Goal: Submit feedback/report problem: Submit feedback/report problem

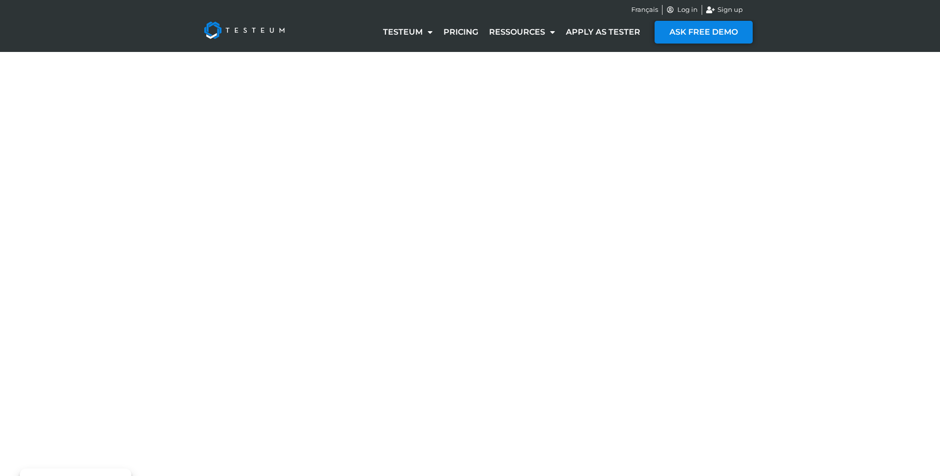
select select "FR"
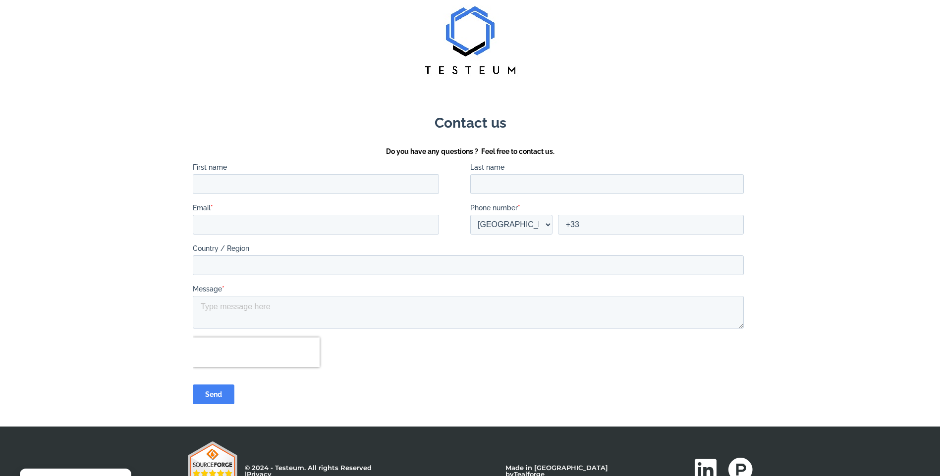
scroll to position [26, 0]
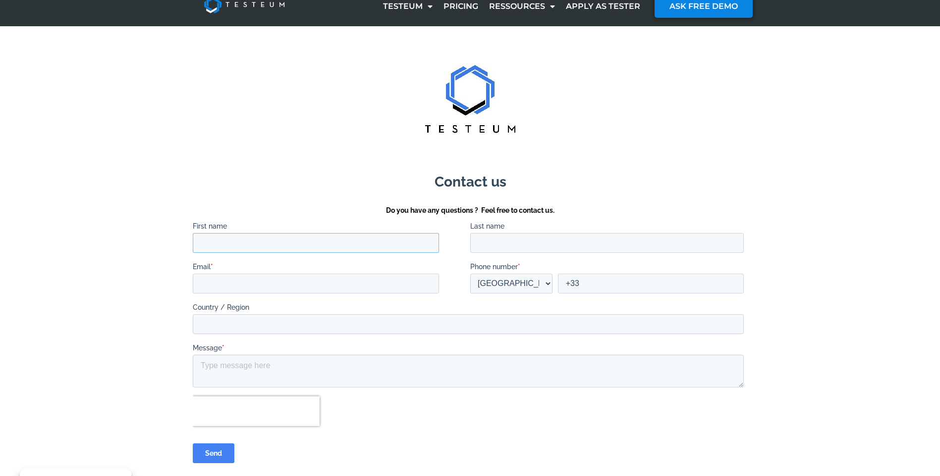
click at [234, 242] on input "First name" at bounding box center [315, 243] width 246 height 20
type input "Charlotte"
click at [507, 240] on input "Last name" at bounding box center [606, 243] width 273 height 20
type input "DENECKER"
click at [290, 288] on input "Email *" at bounding box center [315, 283] width 246 height 20
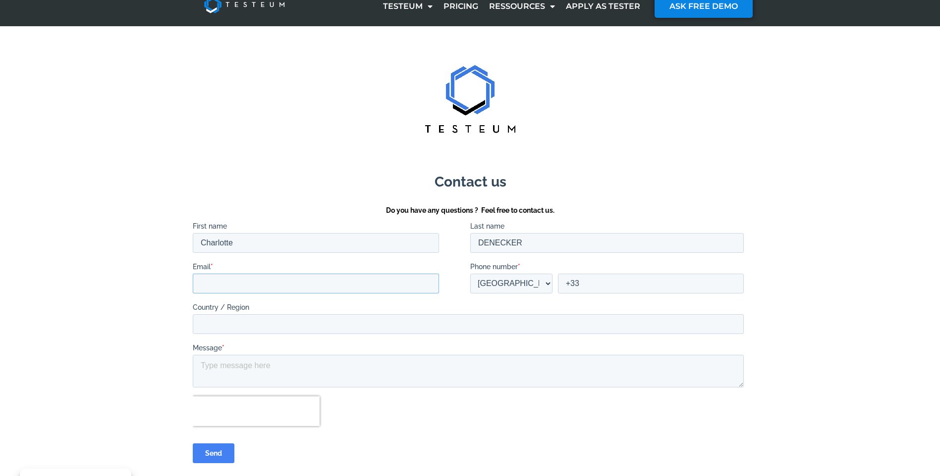
type input "[EMAIL_ADDRESS][DOMAIN_NAME]"
type input "[GEOGRAPHIC_DATA]"
click at [166, 304] on section at bounding box center [470, 256] width 940 height 460
click at [596, 286] on input "+33" at bounding box center [650, 283] width 186 height 20
type input "[PHONE_NUMBER]"
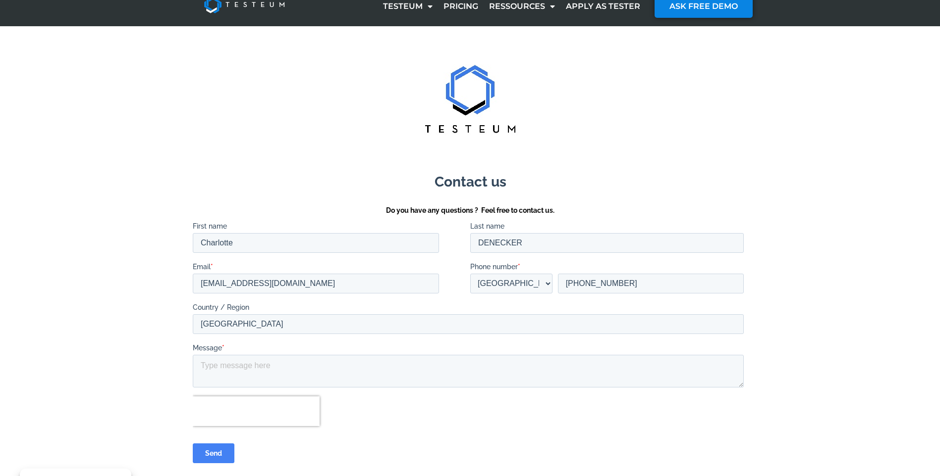
click at [146, 321] on section at bounding box center [470, 256] width 940 height 460
click at [238, 368] on textarea "Message *" at bounding box center [467, 371] width 551 height 33
paste textarea "Bonjour, Je rencontre des difficultés pour finaliser mon inscription sur votre …"
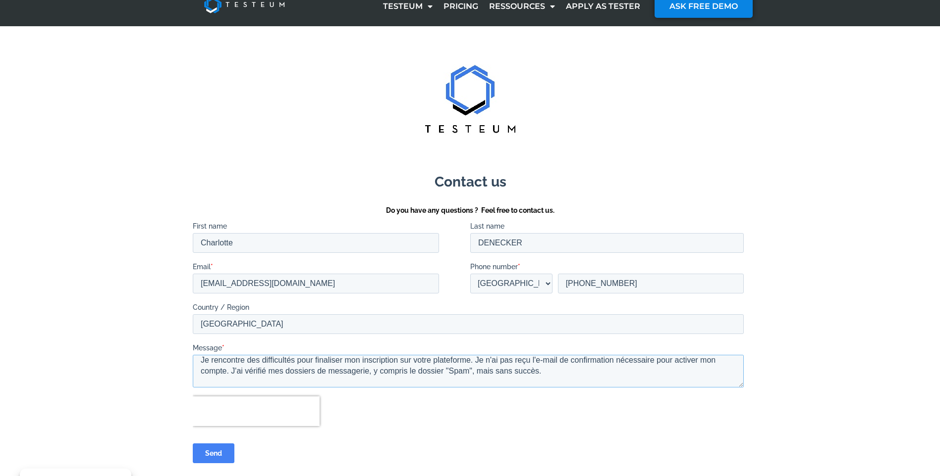
scroll to position [4, 0]
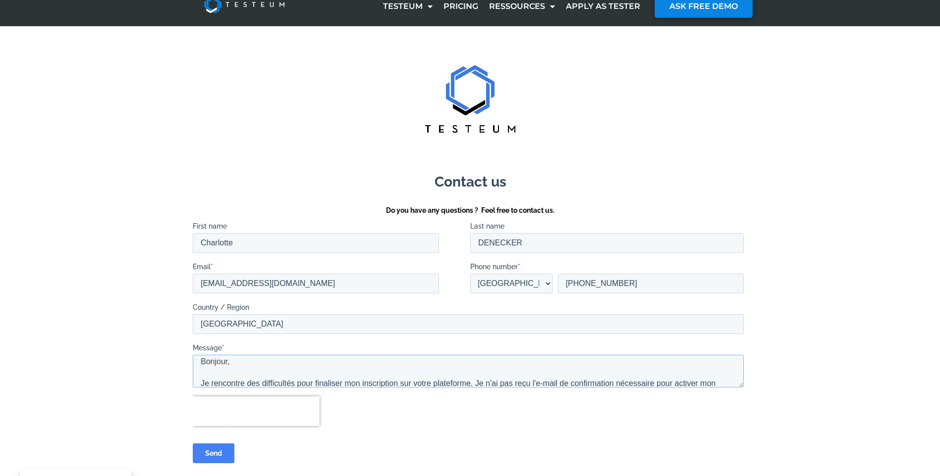
drag, startPoint x: 740, startPoint y: 386, endPoint x: 747, endPoint y: 405, distance: 20.5
click html "Contact us Do you have any questions ? Feel free to contact us. First name [PER…"
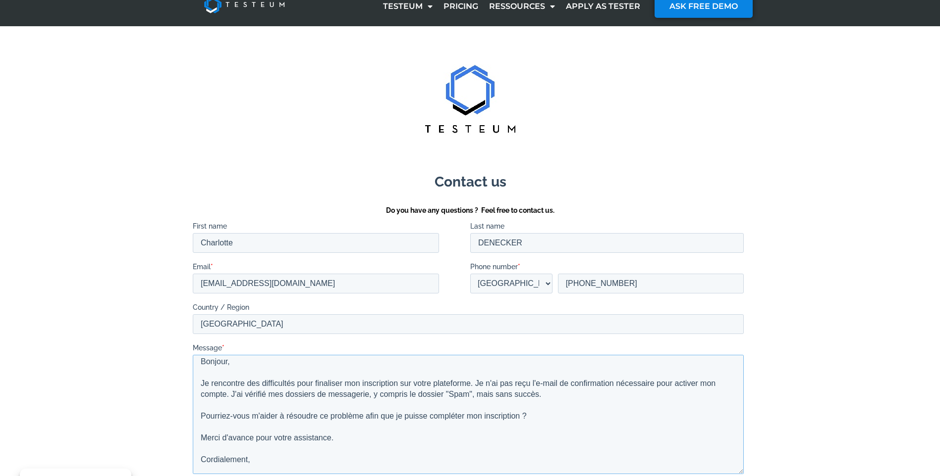
drag, startPoint x: 740, startPoint y: 380, endPoint x: 759, endPoint y: 467, distance: 88.8
click html "Contact us Do you have any questions ? Feel free to contact us. First name [PER…"
click at [637, 426] on textarea "Bonjour, Je rencontre des difficultés pour finaliser mon inscription sur votre …" at bounding box center [467, 414] width 551 height 119
click at [226, 394] on textarea "Bonjour, Je rencontre des difficultés pour finaliser mon inscription sur votre …" at bounding box center [467, 414] width 551 height 119
click at [252, 395] on textarea "Bonjour, Je rencontre des difficultés pour finaliser mon inscription sur votre …" at bounding box center [467, 414] width 551 height 119
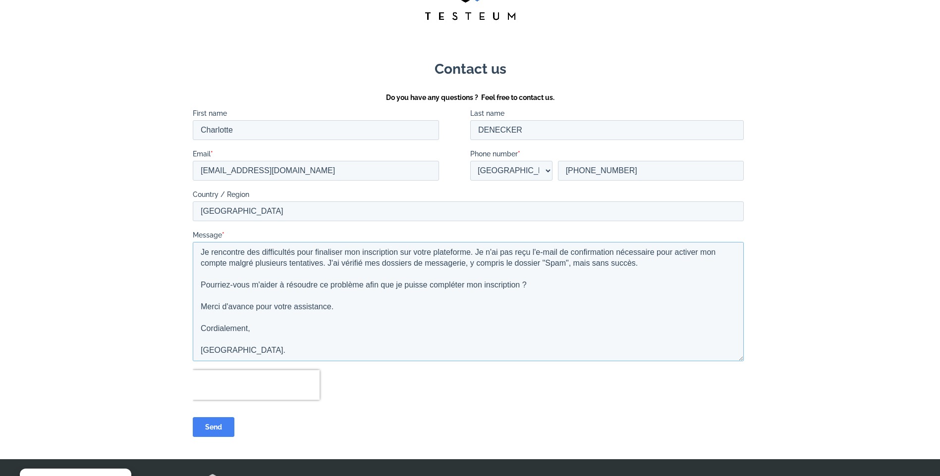
scroll to position [174, 0]
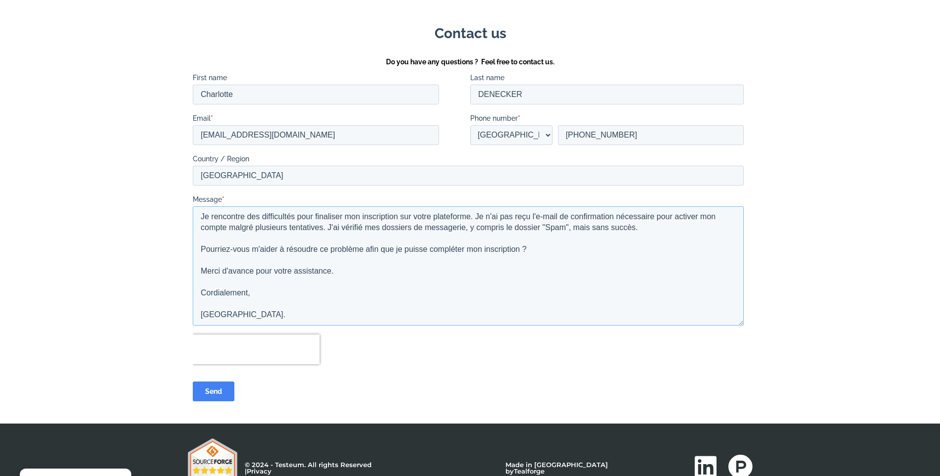
type textarea "Bonjour, Je rencontre des difficultés pour finaliser mon inscription sur votre …"
click at [211, 395] on input "Send" at bounding box center [213, 392] width 42 height 20
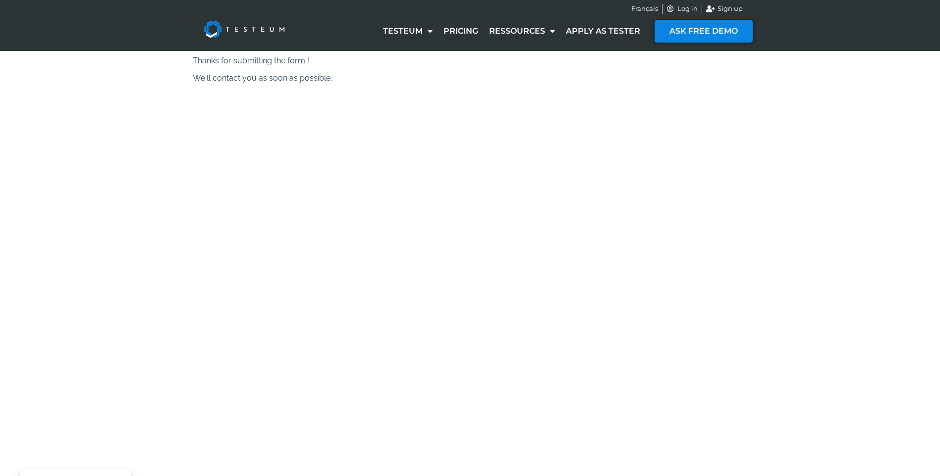
scroll to position [0, 0]
